Goal: Task Accomplishment & Management: Use online tool/utility

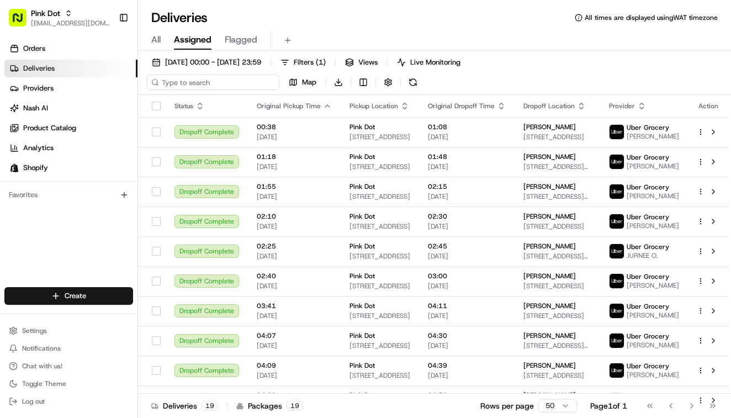
click at [191, 82] on input at bounding box center [213, 82] width 133 height 15
type input "sherman"
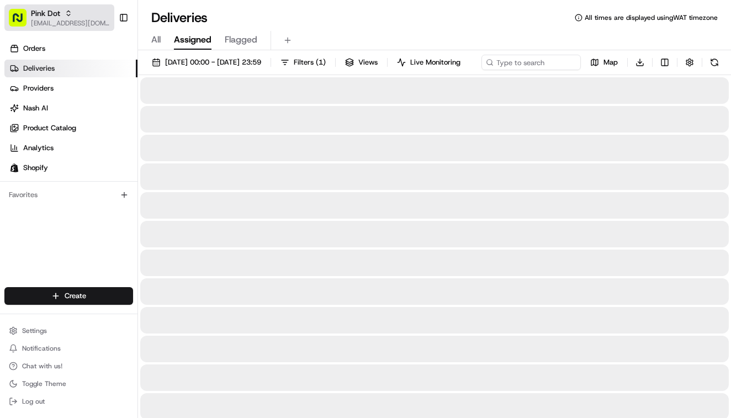
click at [46, 20] on span "[EMAIL_ADDRESS][DOMAIN_NAME]" at bounding box center [70, 23] width 79 height 9
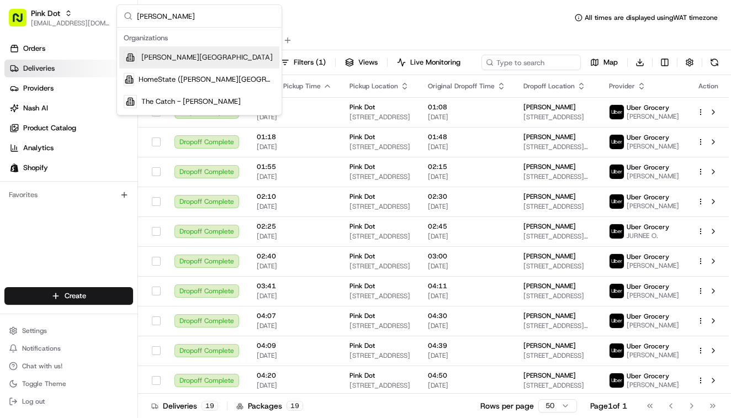
type input "sherman"
click at [162, 58] on span "Cava - Sherman Oaks" at bounding box center [206, 57] width 131 height 10
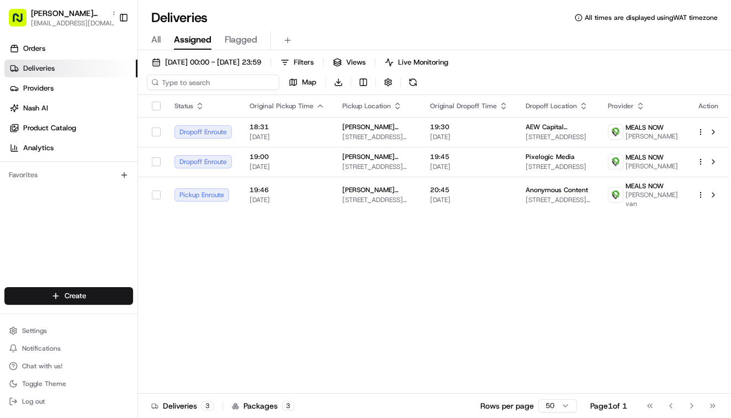
click at [194, 77] on input at bounding box center [213, 82] width 133 height 15
paste input "8592581"
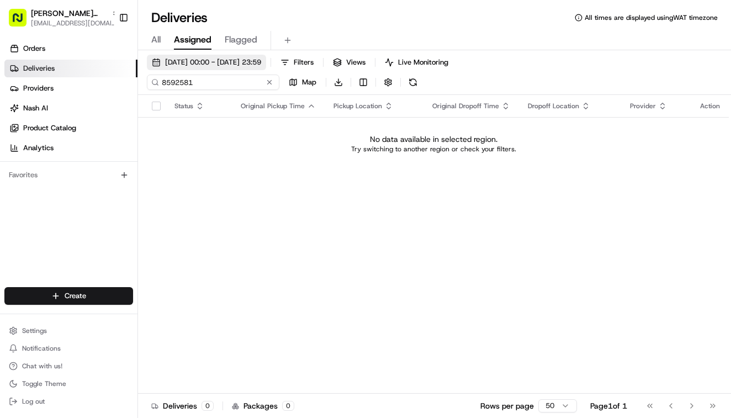
type input "8592581"
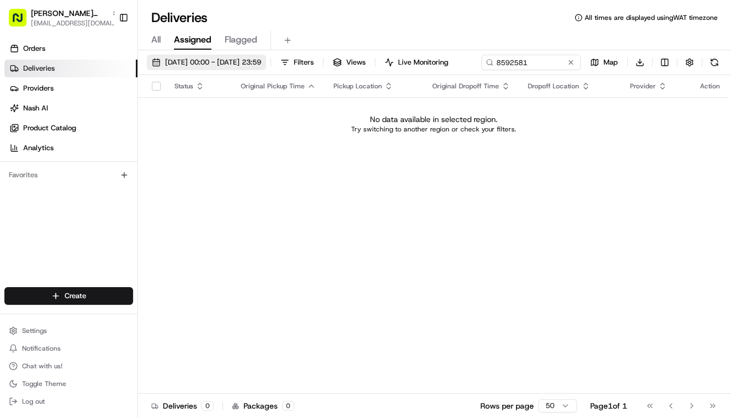
click at [227, 63] on span "20/08/2025 00:00 - 20/08/2025 23:59" at bounding box center [213, 62] width 96 height 10
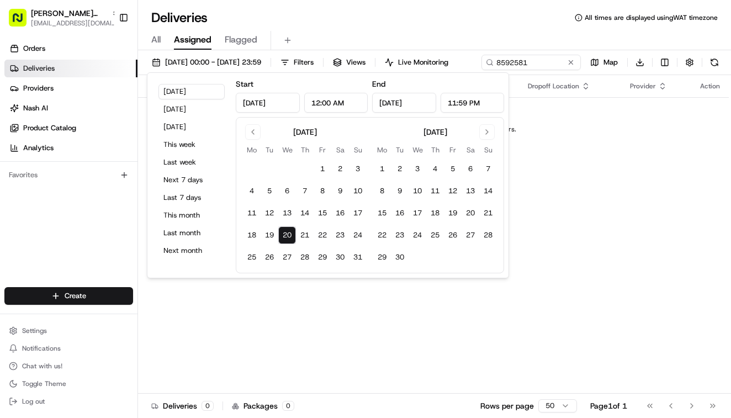
click at [289, 231] on button "20" at bounding box center [287, 235] width 18 height 18
click at [312, 238] on button "21" at bounding box center [305, 235] width 18 height 18
type input "Aug 21, 2025"
click at [430, 29] on div "All Assigned Flagged" at bounding box center [434, 39] width 593 height 24
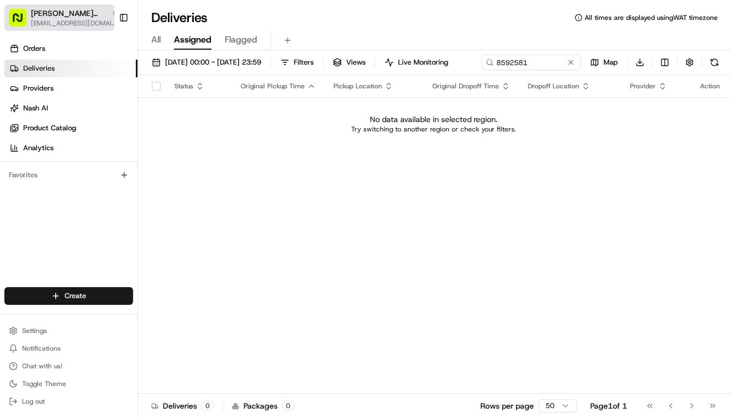
click at [73, 15] on span "Cava - Sherman Oaks" at bounding box center [69, 13] width 76 height 11
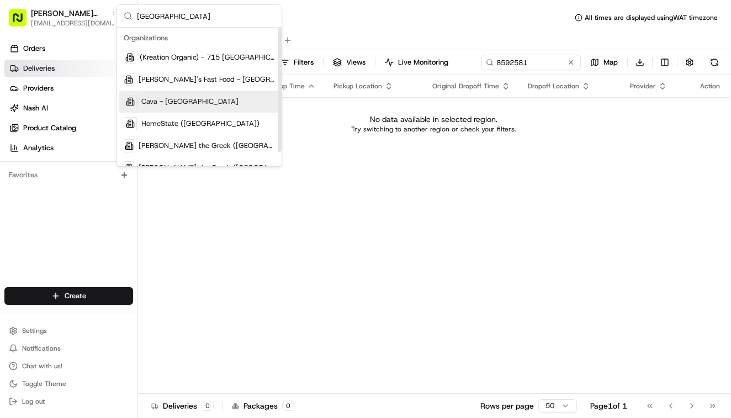
type input "hollywood"
click at [176, 102] on span "Cava - Hollywood" at bounding box center [189, 102] width 97 height 10
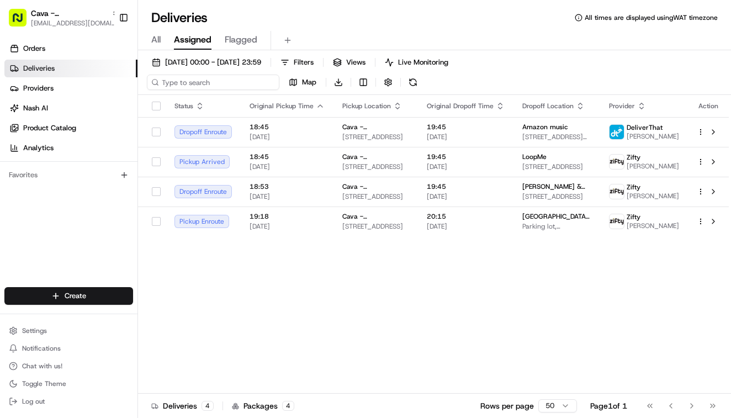
click at [189, 83] on input at bounding box center [213, 82] width 133 height 15
paste input "8592581"
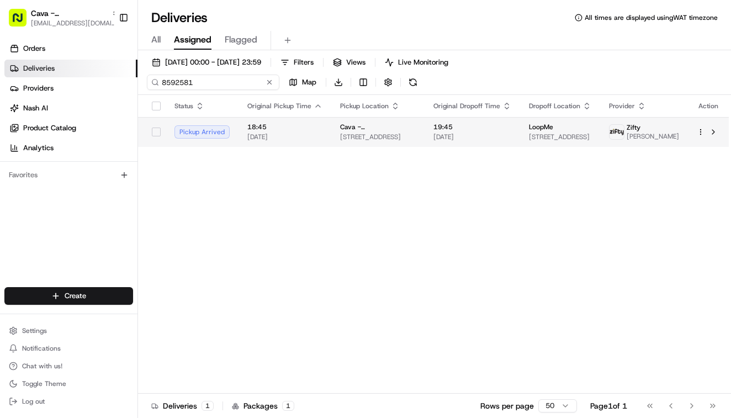
type input "8592581"
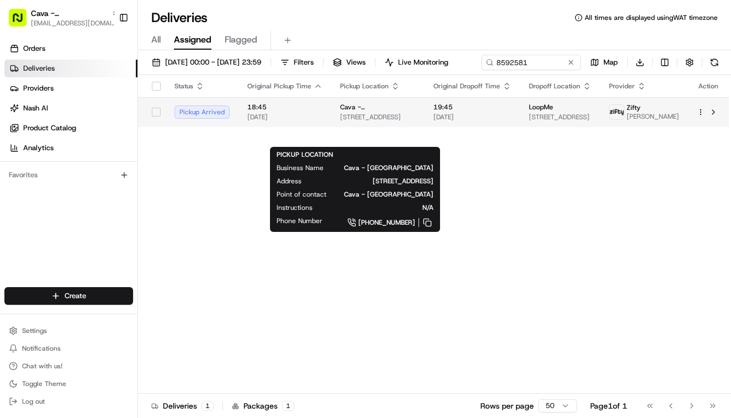
click at [374, 121] on span "6200 W Sunset Blvd, Los Angeles, CA 90028, USA" at bounding box center [378, 117] width 76 height 9
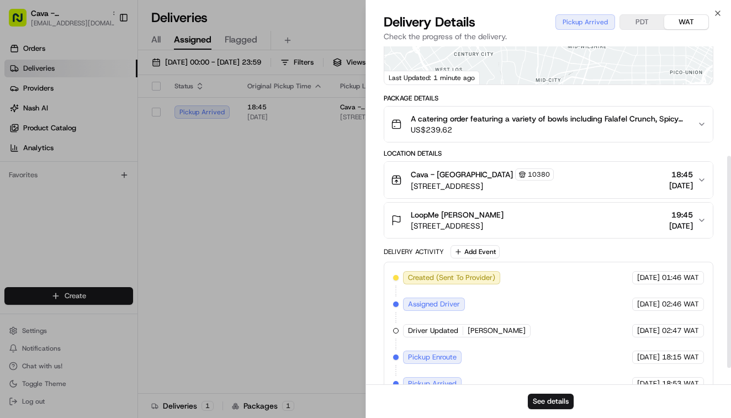
scroll to position [175, 0]
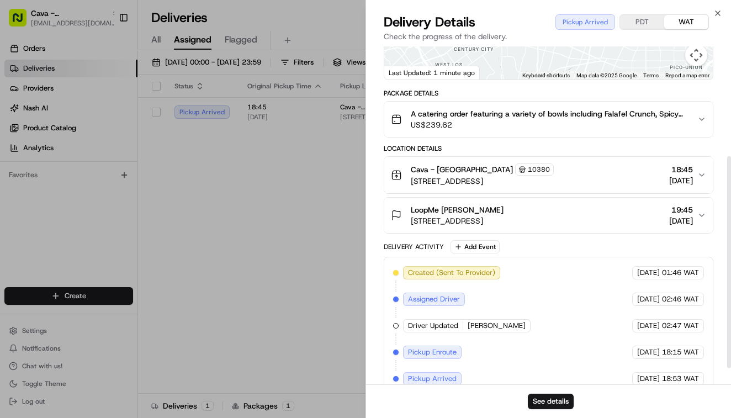
click at [504, 215] on div "LoopMe Addison Nguyen" at bounding box center [457, 209] width 93 height 11
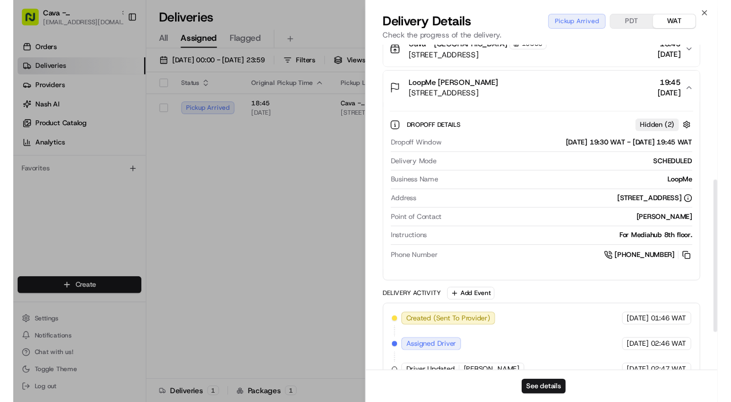
scroll to position [301, 0]
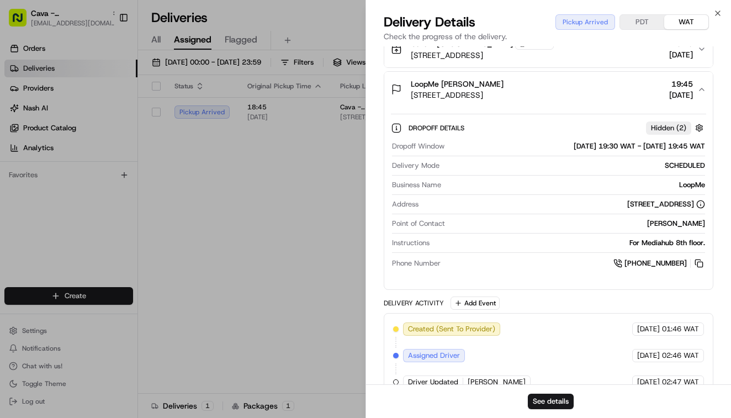
click at [658, 229] on div "Addison Nguyen" at bounding box center [577, 224] width 256 height 10
drag, startPoint x: 658, startPoint y: 230, endPoint x: 688, endPoint y: 232, distance: 31.0
click at [688, 229] on div "Addison Nguyen" at bounding box center [577, 224] width 256 height 10
copy div "Addison Nguyen"
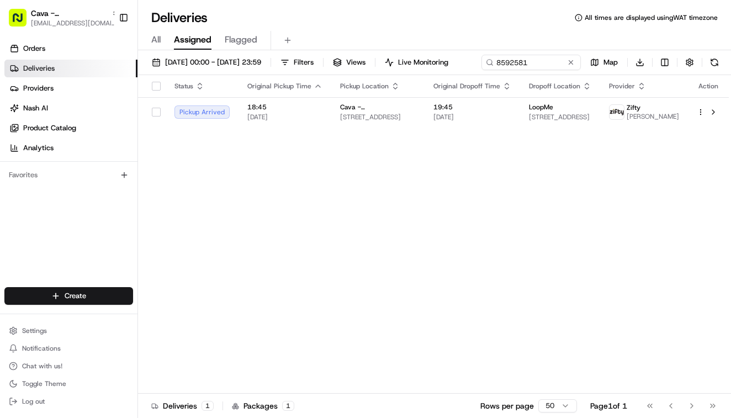
click at [46, 18] on span "Cava - Hollywood" at bounding box center [69, 13] width 76 height 11
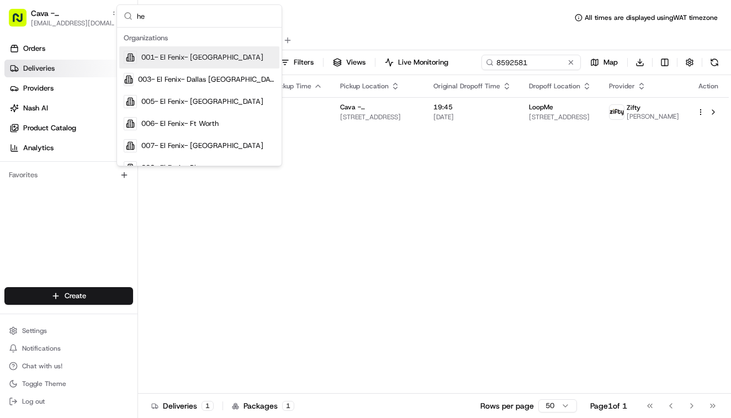
type input "h"
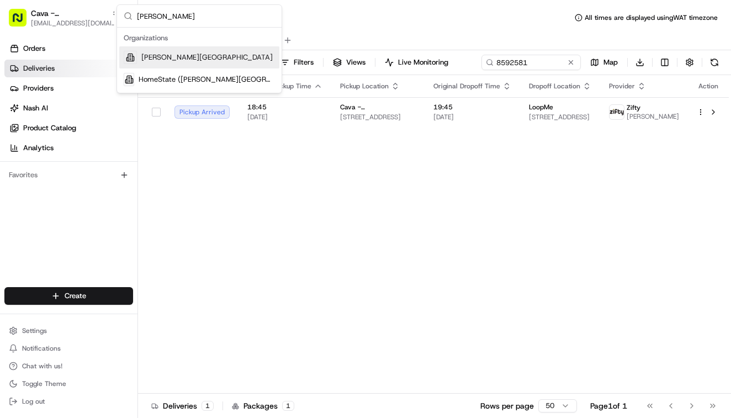
type input "sherman"
click at [167, 59] on span "Cava - Sherman Oaks" at bounding box center [206, 57] width 131 height 10
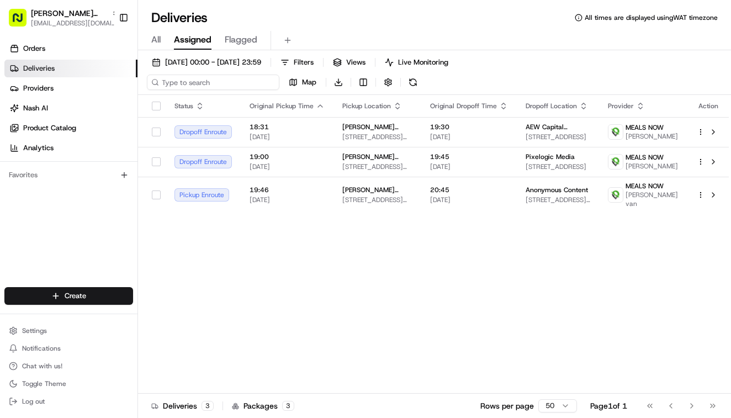
click at [168, 84] on input at bounding box center [213, 82] width 133 height 15
paste input "Addison Nguyen"
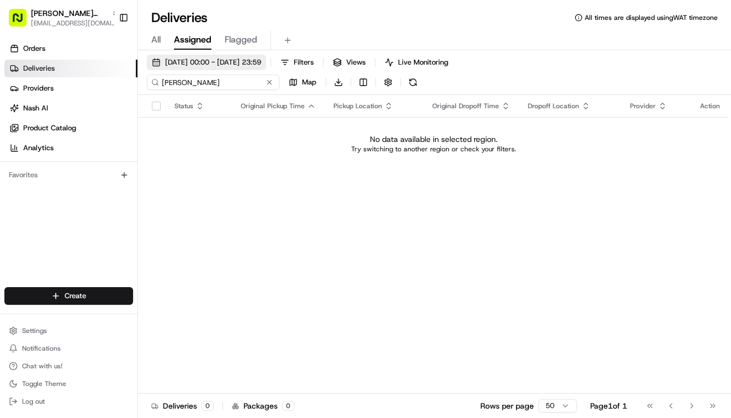
type input "Addison Nguyen"
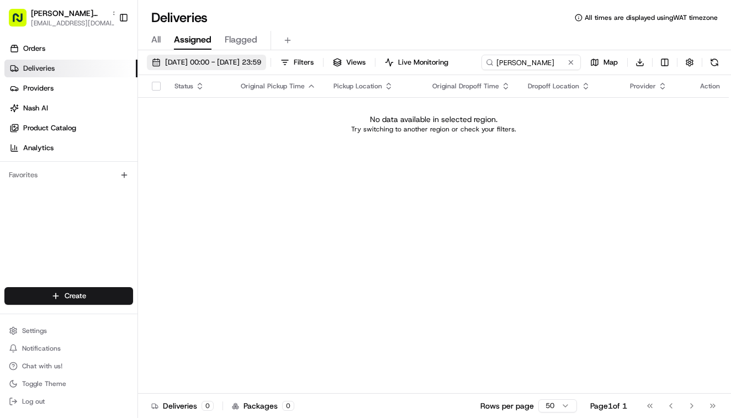
click at [206, 63] on span "20/08/2025 00:00 - 21/08/2025 23:59" at bounding box center [213, 62] width 96 height 10
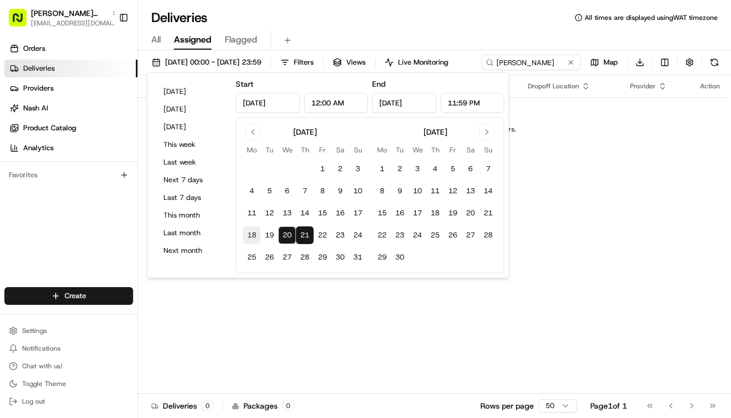
click at [250, 232] on button "18" at bounding box center [252, 235] width 18 height 18
type input "Aug 18, 2025"
click at [323, 235] on button "22" at bounding box center [323, 235] width 18 height 18
type input "Aug 22, 2025"
click at [509, 40] on div "All Assigned Flagged" at bounding box center [434, 40] width 593 height 19
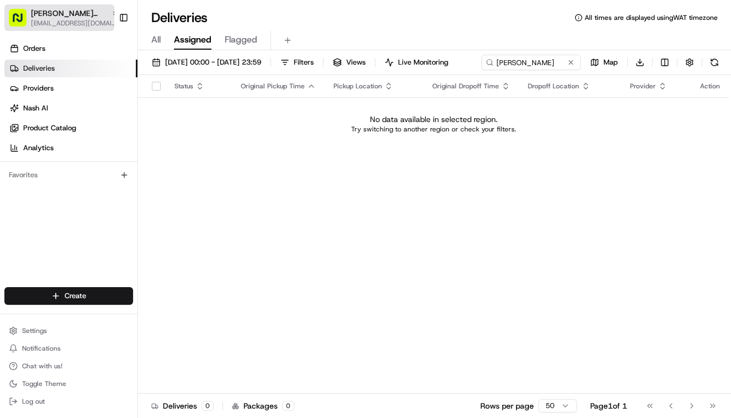
click at [68, 17] on span "Cava - Sherman Oaks" at bounding box center [69, 13] width 76 height 11
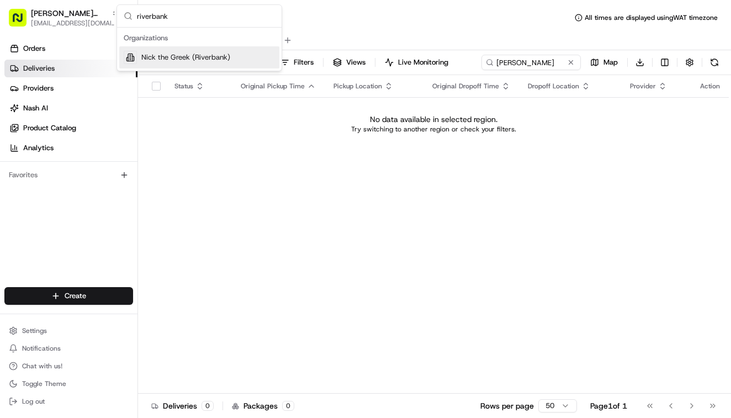
type input "riverbank"
click at [195, 56] on span "Nick the Greek (Riverbank)" at bounding box center [185, 57] width 89 height 10
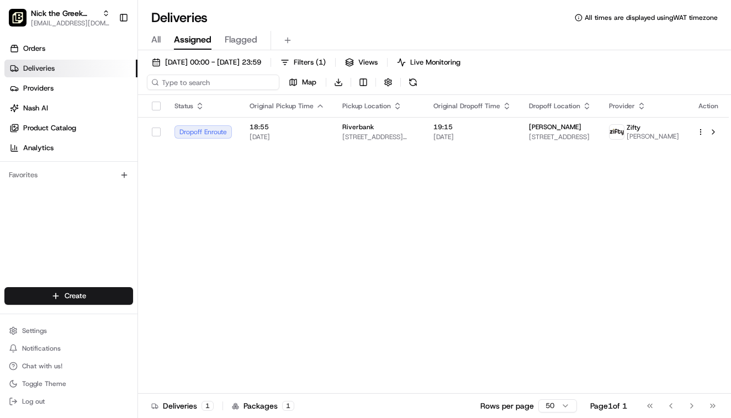
click at [174, 84] on input at bounding box center [213, 82] width 133 height 15
paste input "8592398"
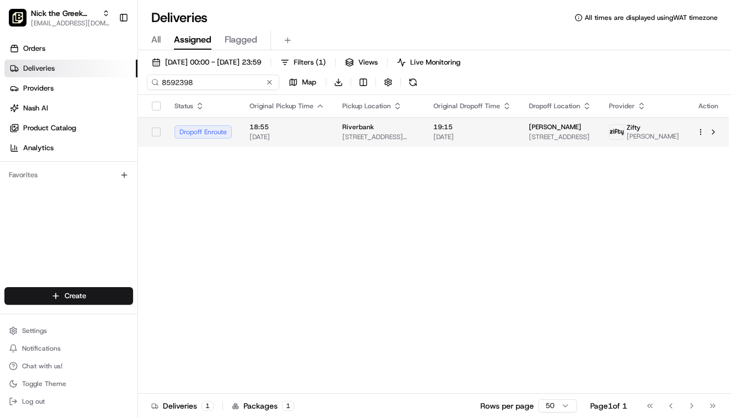
type input "8592398"
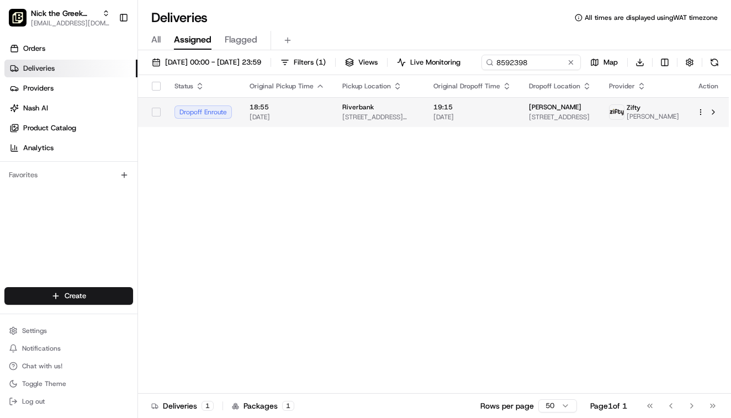
click at [347, 121] on span "[STREET_ADDRESS][PERSON_NAME]" at bounding box center [378, 117] width 73 height 9
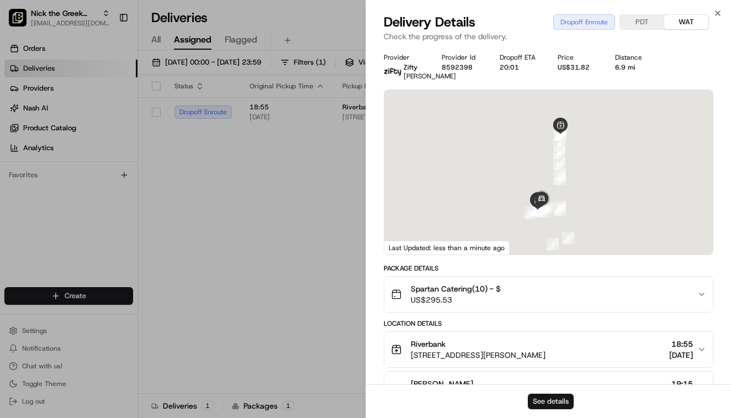
click at [552, 399] on button "See details" at bounding box center [551, 401] width 46 height 15
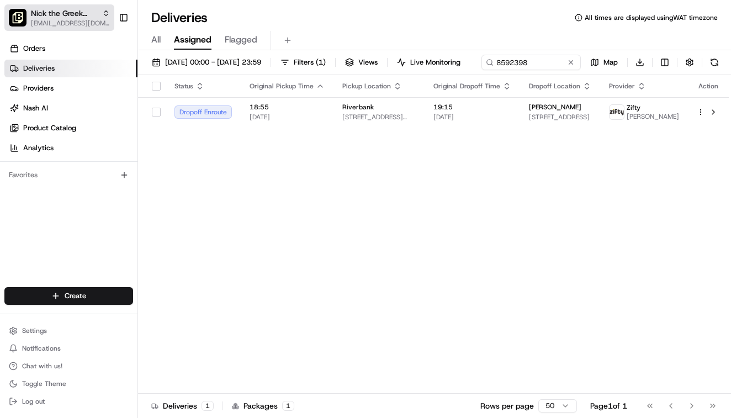
click at [66, 17] on span "Nick the Greek (Riverbank)" at bounding box center [64, 13] width 67 height 11
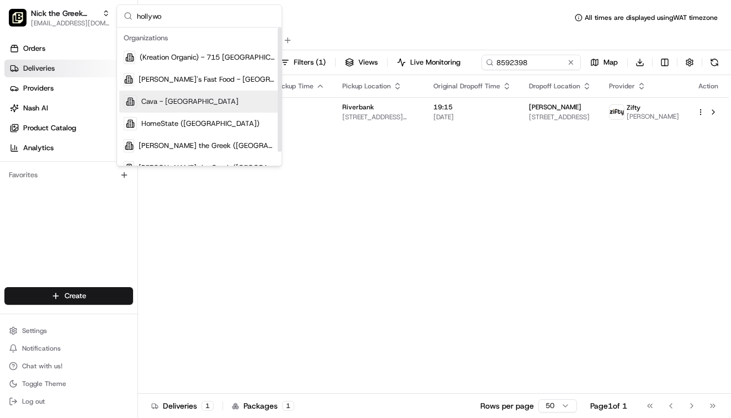
type input "hollywo"
click at [171, 98] on span "Cava - Hollywood" at bounding box center [189, 102] width 97 height 10
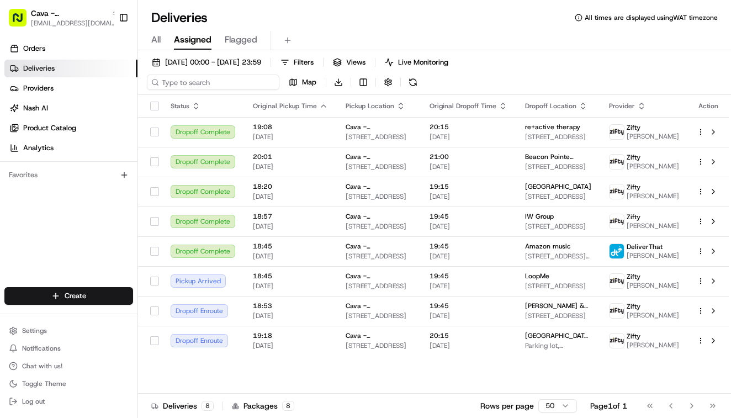
click at [188, 76] on input at bounding box center [213, 82] width 133 height 15
paste input "8592581"
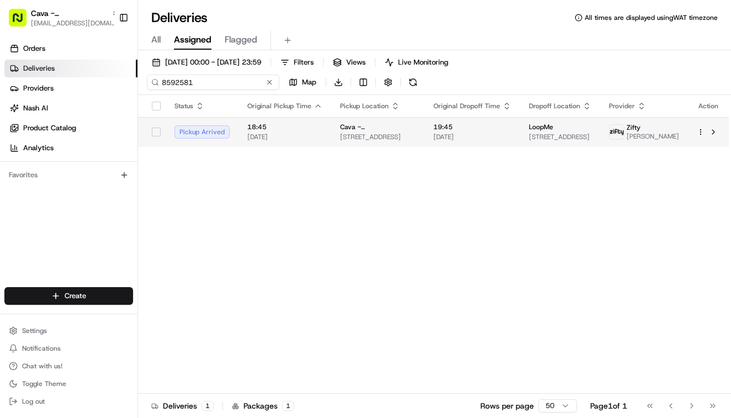
type input "8592581"
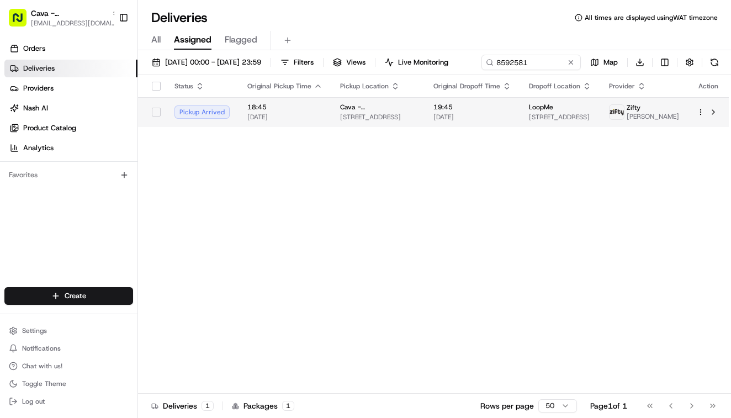
click at [271, 112] on span "18:45" at bounding box center [284, 107] width 75 height 9
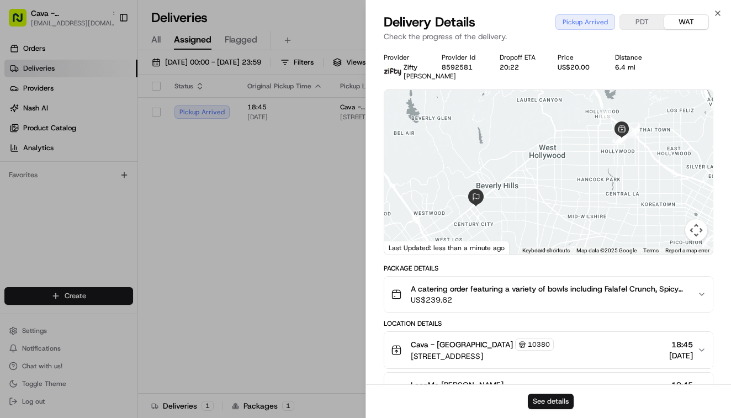
click at [550, 405] on button "See details" at bounding box center [551, 401] width 46 height 15
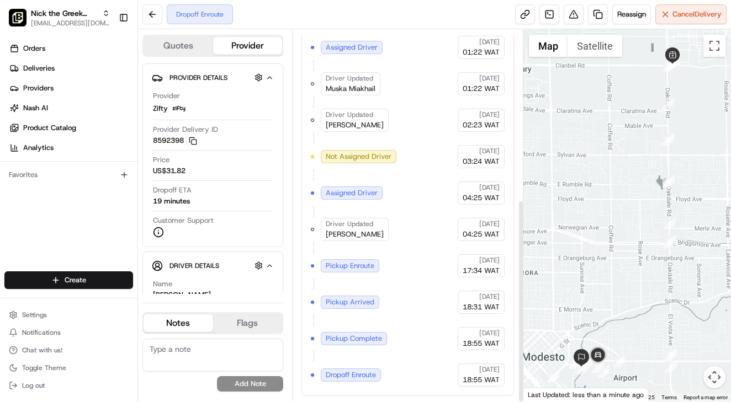
scroll to position [311, 0]
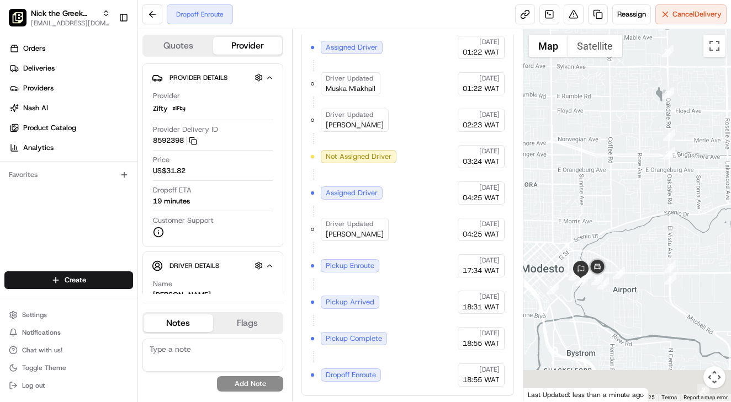
drag, startPoint x: 621, startPoint y: 340, endPoint x: 620, endPoint y: 250, distance: 90.0
click at [620, 250] on div at bounding box center [627, 215] width 208 height 373
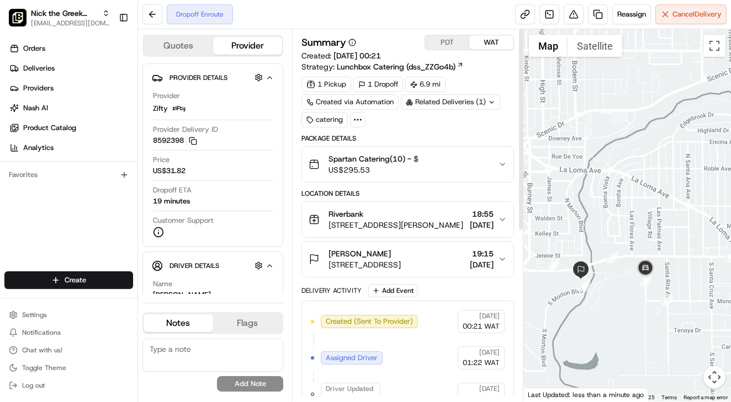
scroll to position [0, 0]
click at [395, 259] on span "[STREET_ADDRESS]" at bounding box center [365, 264] width 72 height 11
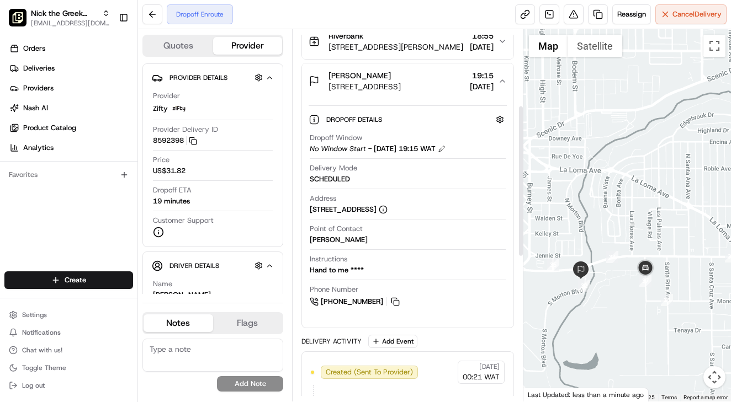
scroll to position [187, 0]
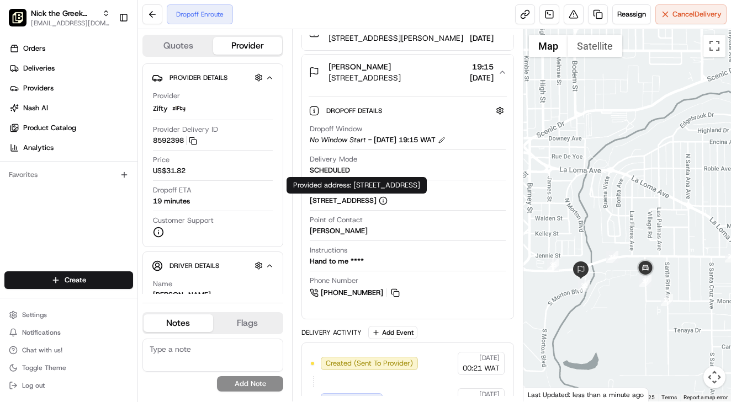
click at [360, 185] on div "Provided address: [STREET_ADDRESS] Provided address: [STREET_ADDRESS]" at bounding box center [357, 185] width 140 height 17
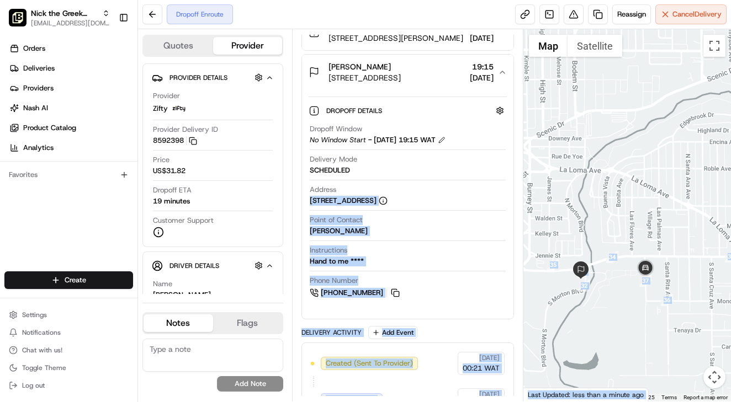
drag, startPoint x: 360, startPoint y: 185, endPoint x: 454, endPoint y: 188, distance: 93.9
click at [388, 197] on div "[STREET_ADDRESS]" at bounding box center [349, 201] width 78 height 10
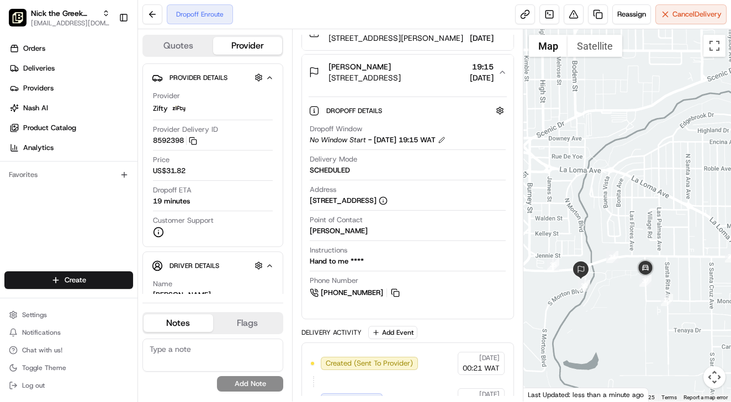
scroll to position [0, 0]
click at [357, 185] on div "Provided address: [STREET_ADDRESS] Provided address: [STREET_ADDRESS]" at bounding box center [357, 185] width 140 height 17
drag, startPoint x: 357, startPoint y: 185, endPoint x: 467, endPoint y: 186, distance: 109.3
click at [427, 186] on div "Provided address: [STREET_ADDRESS] Provided address: [STREET_ADDRESS]" at bounding box center [357, 185] width 140 height 17
copy div "[STREET_ADDRESS] Provided"
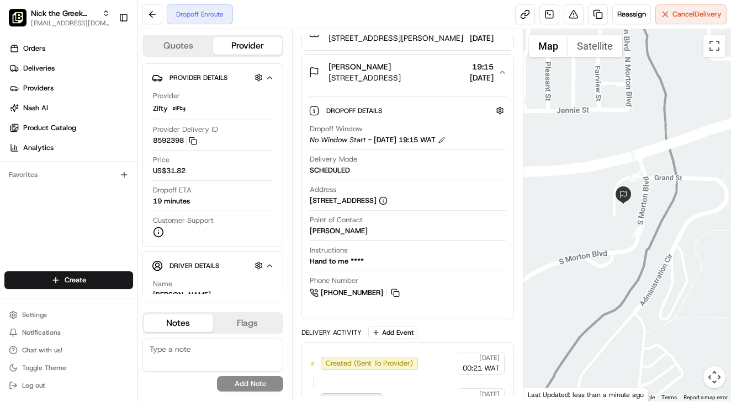
drag, startPoint x: 569, startPoint y: 288, endPoint x: 598, endPoint y: 282, distance: 30.4
click at [598, 282] on div at bounding box center [627, 215] width 208 height 373
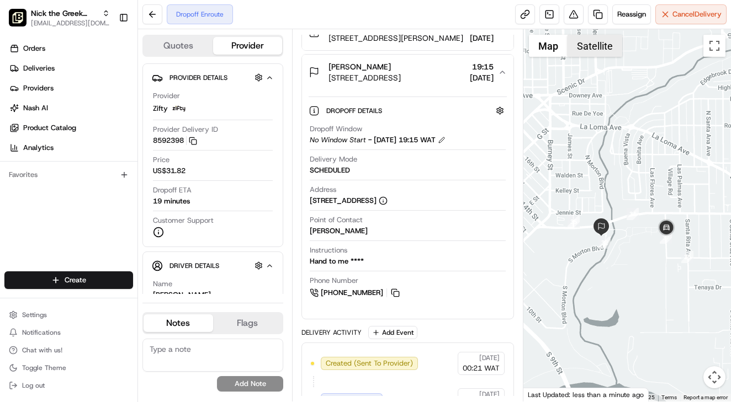
click at [595, 54] on button "Satellite" at bounding box center [595, 46] width 55 height 22
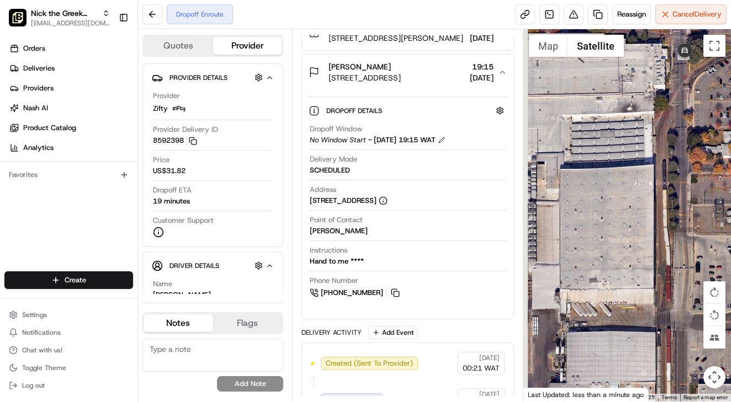
drag, startPoint x: 617, startPoint y: 279, endPoint x: 686, endPoint y: 161, distance: 137.3
click at [686, 161] on div at bounding box center [627, 215] width 208 height 373
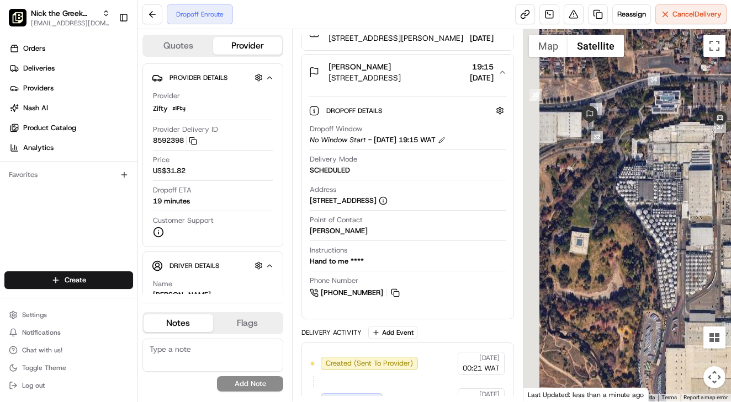
drag, startPoint x: 622, startPoint y: 181, endPoint x: 676, endPoint y: 186, distance: 53.7
click at [676, 186] on div at bounding box center [627, 215] width 208 height 373
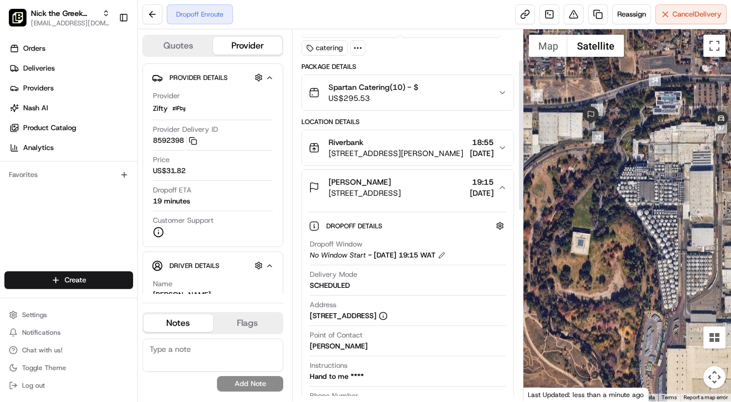
scroll to position [78, 0]
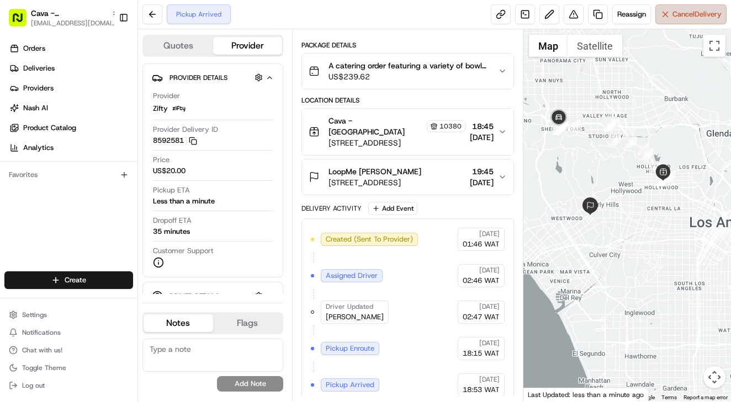
click at [670, 9] on button "Cancel Delivery" at bounding box center [690, 14] width 71 height 20
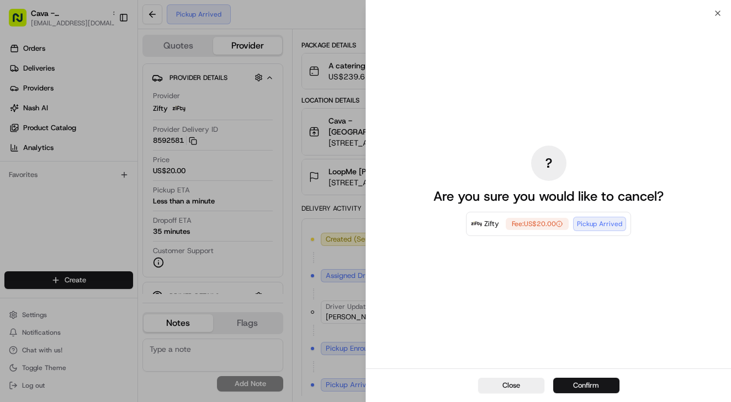
click at [588, 386] on button "Confirm" at bounding box center [586, 385] width 66 height 15
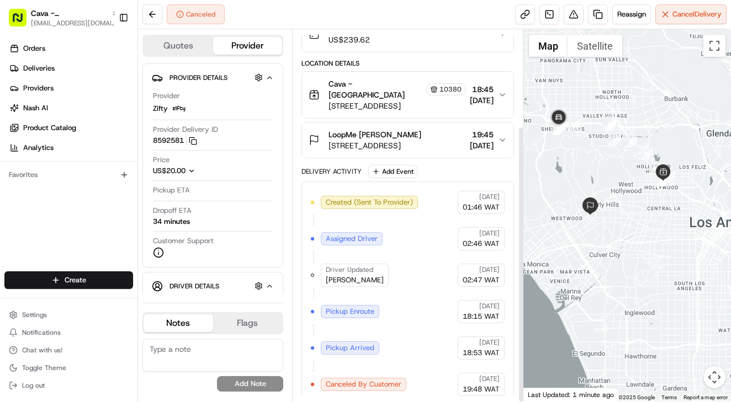
scroll to position [130, 0]
click at [186, 169] on span "US$20.00" at bounding box center [169, 170] width 33 height 9
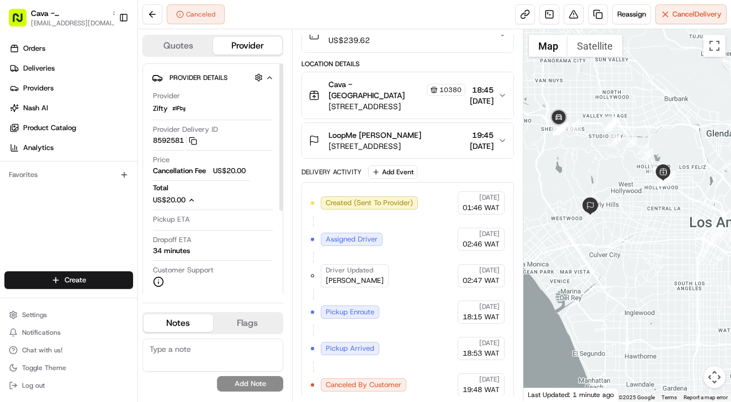
click at [190, 197] on icon "button" at bounding box center [192, 201] width 8 height 8
